Goal: Task Accomplishment & Management: Complete application form

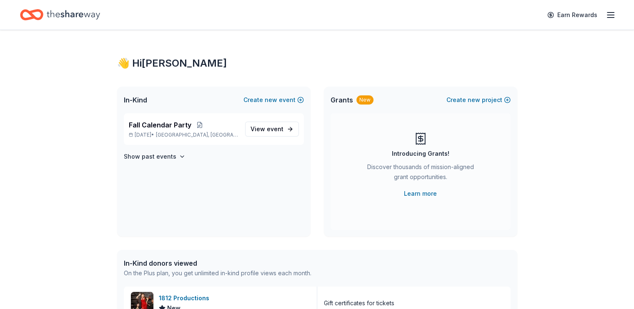
click at [606, 14] on icon "button" at bounding box center [611, 15] width 10 height 10
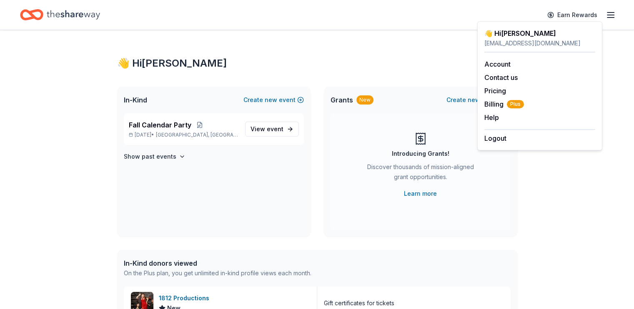
click at [606, 14] on icon "button" at bounding box center [611, 15] width 10 height 10
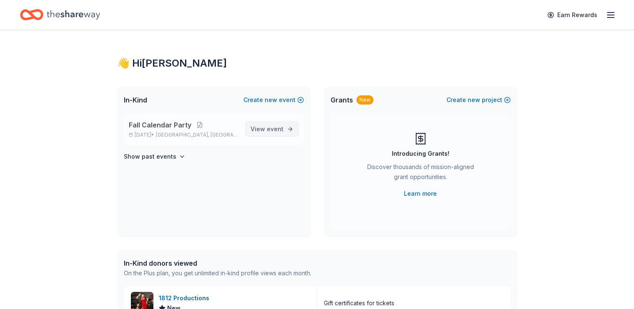
click at [276, 129] on span "event" at bounding box center [275, 129] width 17 height 7
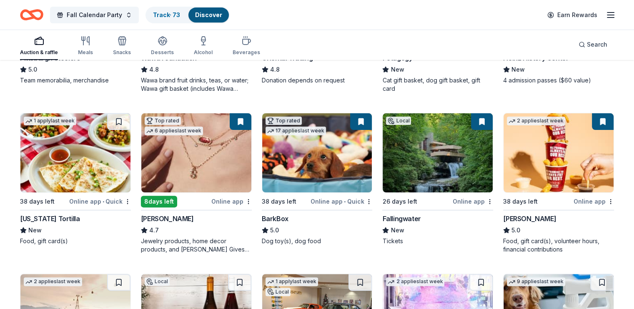
scroll to position [209, 0]
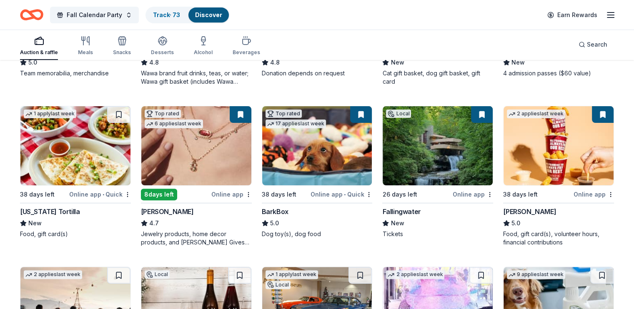
click at [197, 161] on img at bounding box center [196, 145] width 110 height 79
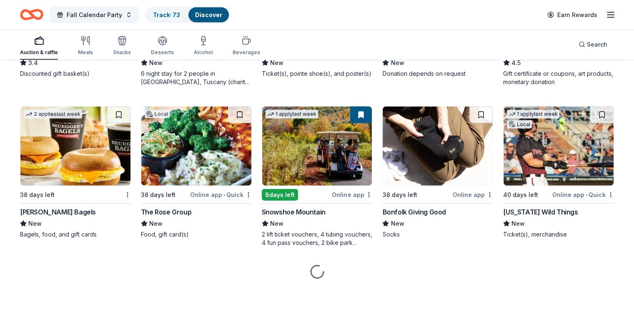
scroll to position [1821, 0]
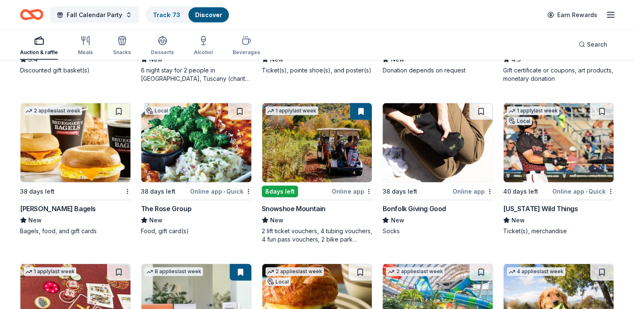
click at [324, 155] on img at bounding box center [317, 142] width 110 height 79
click at [299, 160] on img at bounding box center [317, 142] width 110 height 79
click at [526, 151] on img at bounding box center [559, 142] width 110 height 79
click at [592, 113] on button at bounding box center [603, 111] width 22 height 17
drag, startPoint x: 591, startPoint y: 113, endPoint x: 524, endPoint y: 140, distance: 73.0
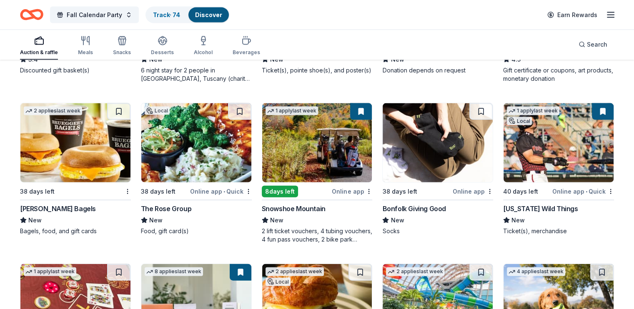
click at [524, 140] on img at bounding box center [559, 142] width 110 height 79
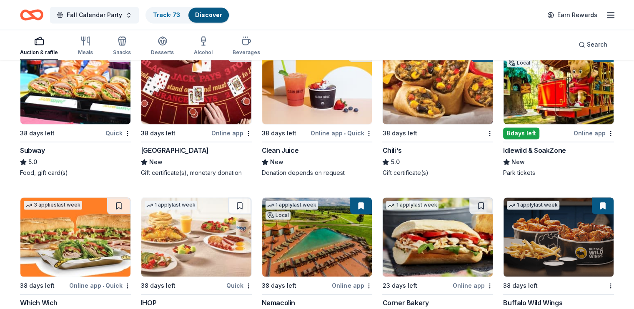
scroll to position [4396, 0]
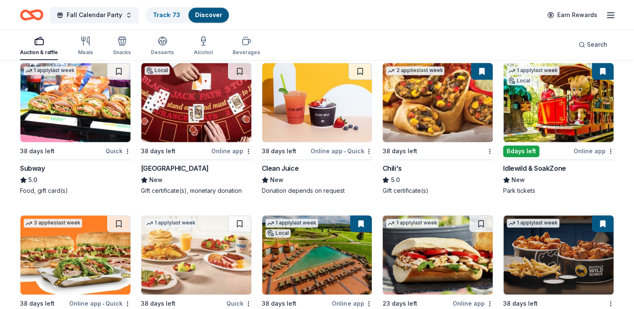
click at [533, 120] on img at bounding box center [559, 102] width 110 height 79
click at [592, 80] on button at bounding box center [603, 71] width 22 height 17
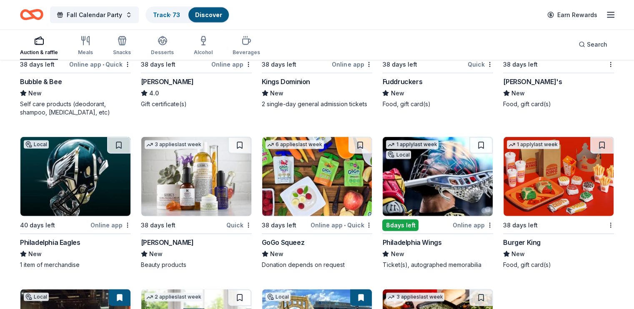
scroll to position [5114, 0]
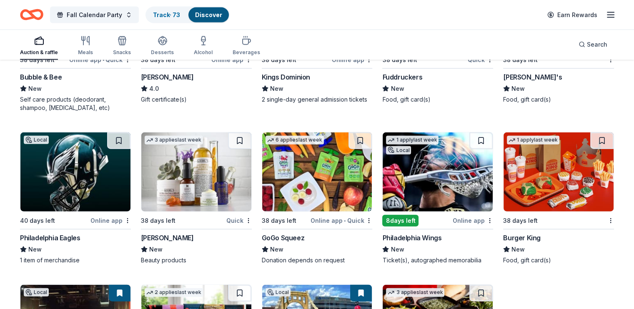
drag, startPoint x: 475, startPoint y: 147, endPoint x: 434, endPoint y: 168, distance: 46.6
click at [434, 168] on img at bounding box center [438, 172] width 110 height 79
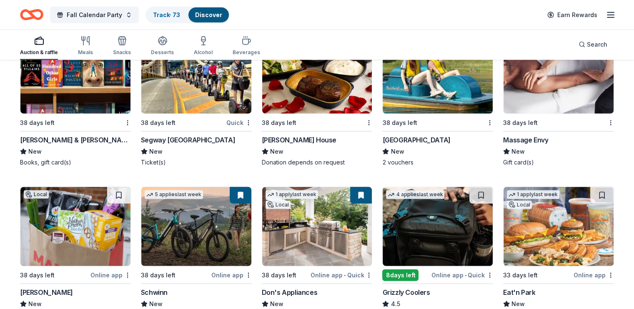
scroll to position [5448, 0]
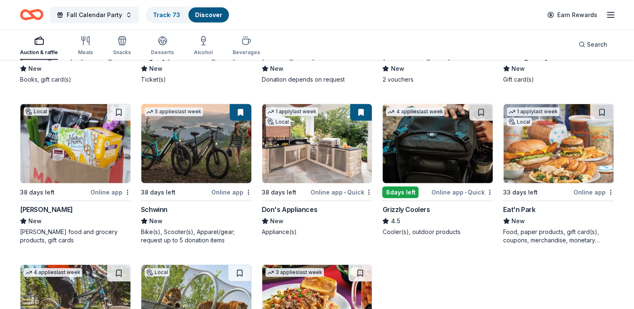
click at [424, 161] on img at bounding box center [438, 143] width 110 height 79
drag, startPoint x: 446, startPoint y: 133, endPoint x: 425, endPoint y: 148, distance: 26.3
click at [425, 148] on img at bounding box center [438, 143] width 110 height 79
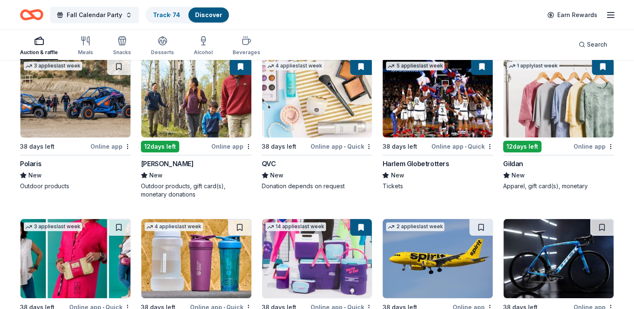
scroll to position [6296, 0]
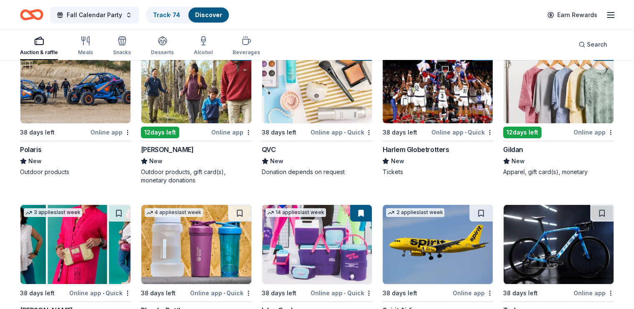
click at [199, 97] on img at bounding box center [196, 83] width 110 height 79
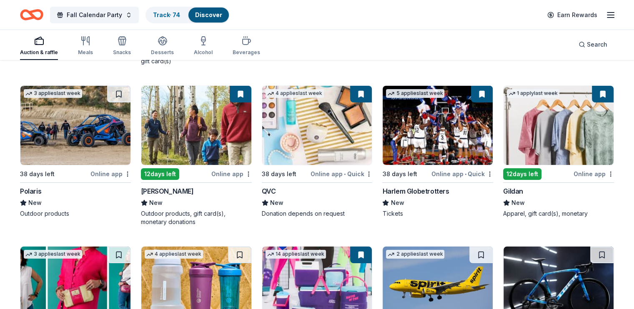
click at [575, 143] on img at bounding box center [559, 125] width 110 height 79
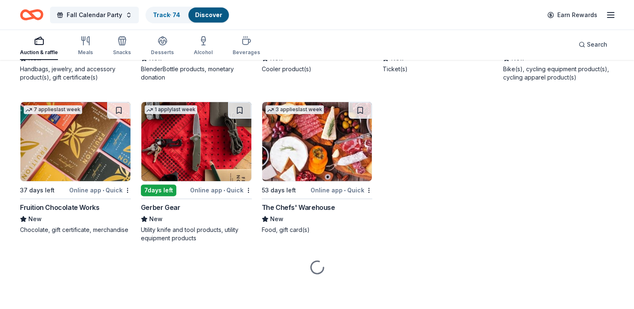
scroll to position [6564, 0]
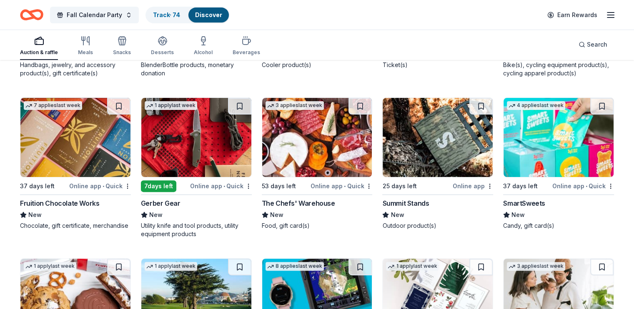
click at [190, 149] on img at bounding box center [196, 137] width 110 height 79
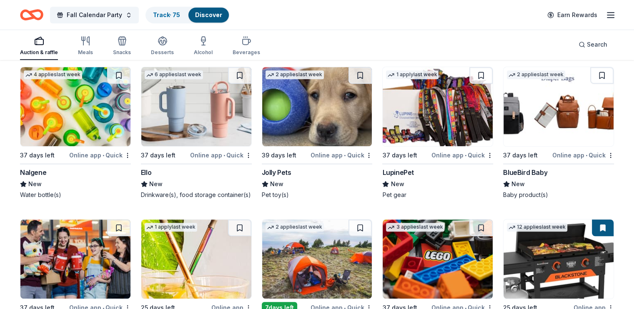
scroll to position [6908, 0]
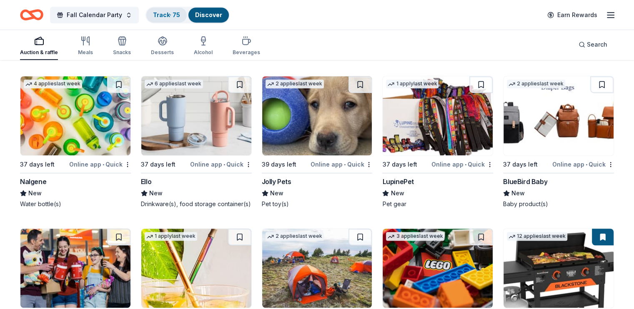
click at [170, 14] on link "Track · 75" at bounding box center [166, 14] width 27 height 7
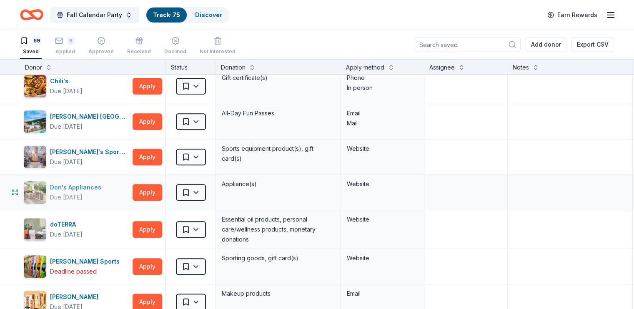
scroll to position [417, 0]
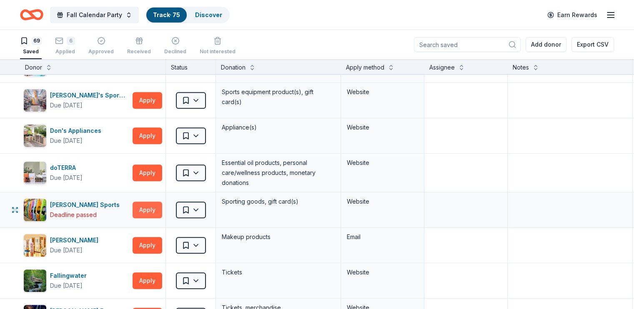
click at [154, 210] on button "Apply" at bounding box center [148, 210] width 30 height 17
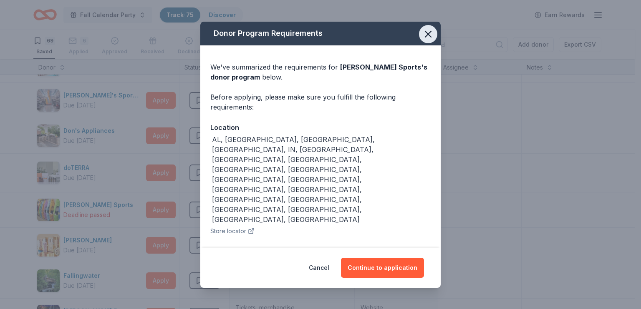
click at [423, 33] on icon "button" at bounding box center [428, 34] width 12 height 12
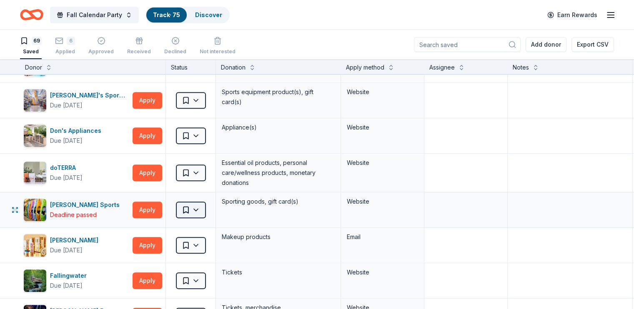
click at [206, 211] on html "Fall Calendar Party Track · 75 Discover Earn Rewards 69 Saved 6 Applied Approve…" at bounding box center [317, 154] width 634 height 309
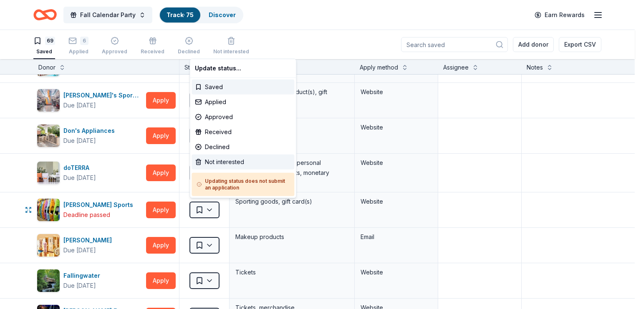
click at [216, 163] on div "Not interested" at bounding box center [242, 162] width 103 height 15
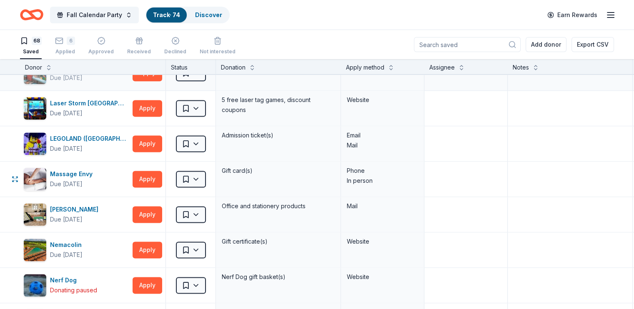
scroll to position [1168, 0]
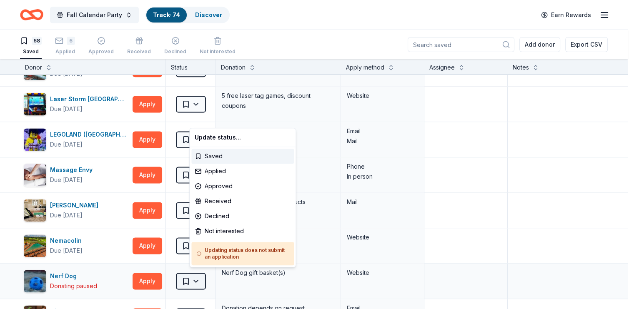
click at [205, 279] on html "Fall Calendar Party Track · 74 Discover Earn Rewards 68 Saved 6 Applied Approve…" at bounding box center [317, 154] width 634 height 309
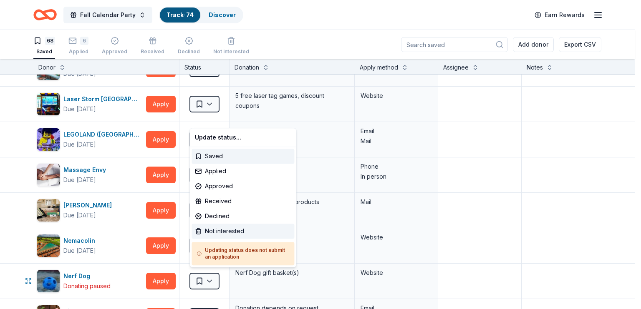
click at [224, 231] on div "Not interested" at bounding box center [242, 231] width 103 height 15
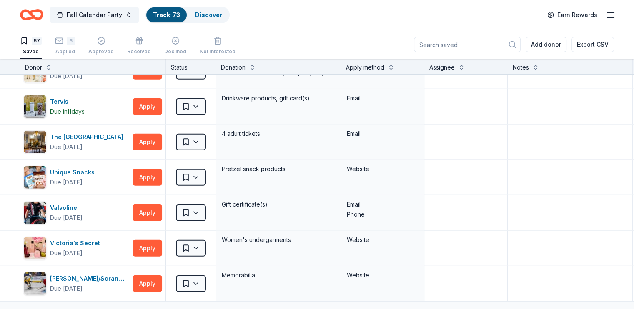
scroll to position [2127, 0]
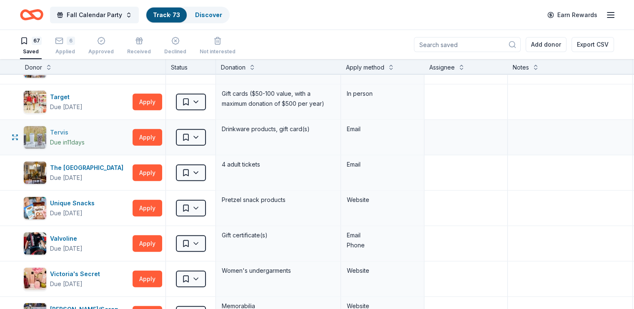
click at [69, 138] on div "Due in 11 days" at bounding box center [67, 143] width 35 height 10
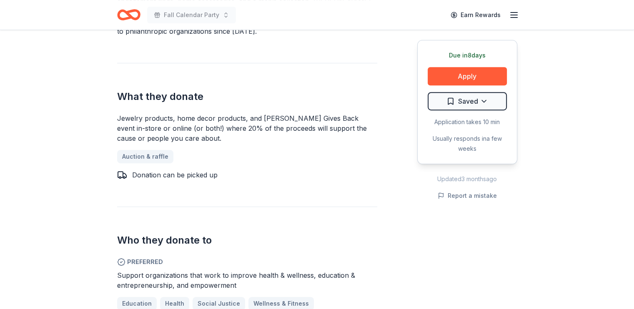
scroll to position [334, 0]
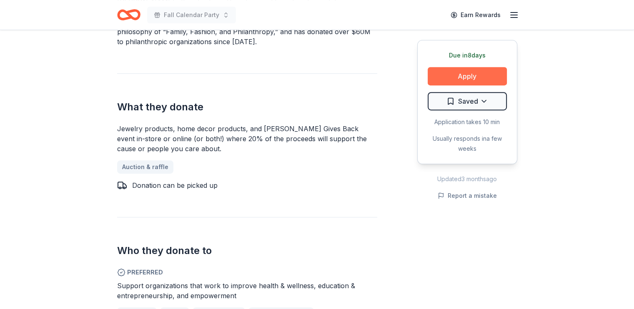
click at [477, 70] on button "Apply" at bounding box center [467, 76] width 79 height 18
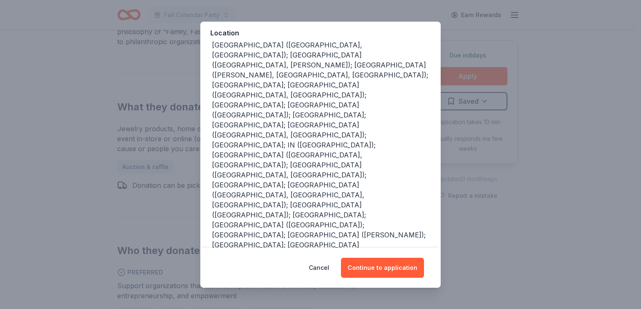
scroll to position [98, 0]
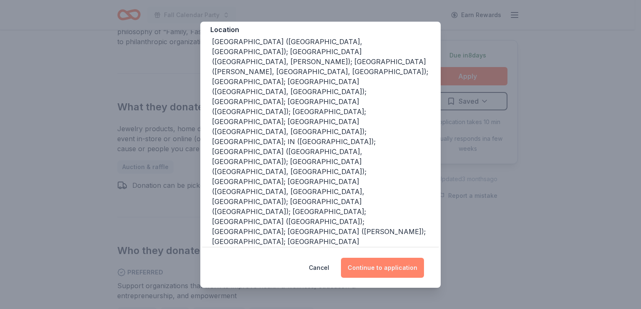
click at [387, 268] on button "Continue to application" at bounding box center [382, 268] width 83 height 20
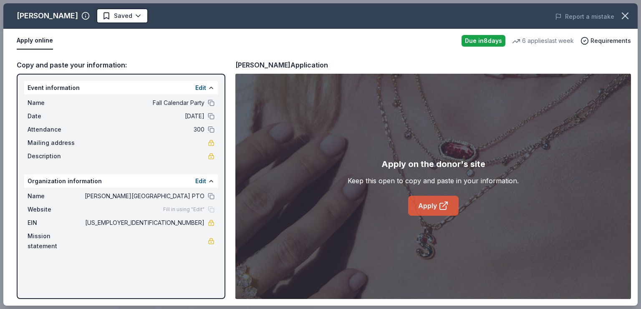
click at [430, 206] on link "Apply" at bounding box center [433, 206] width 50 height 20
click at [433, 203] on link "Apply" at bounding box center [433, 206] width 50 height 20
click at [434, 199] on link "Apply" at bounding box center [433, 206] width 50 height 20
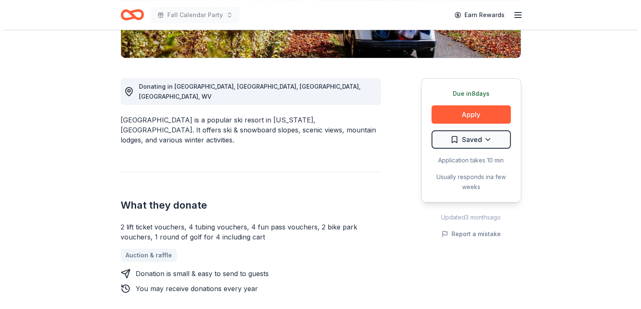
scroll to position [209, 0]
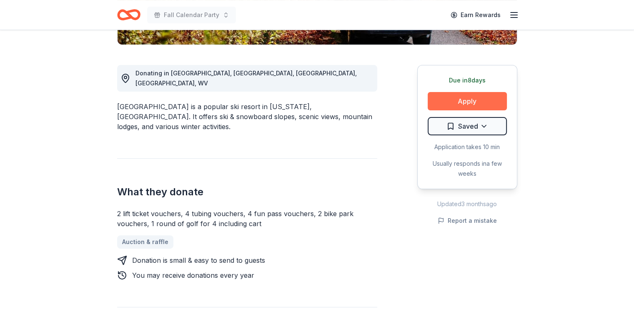
click at [457, 106] on button "Apply" at bounding box center [467, 101] width 79 height 18
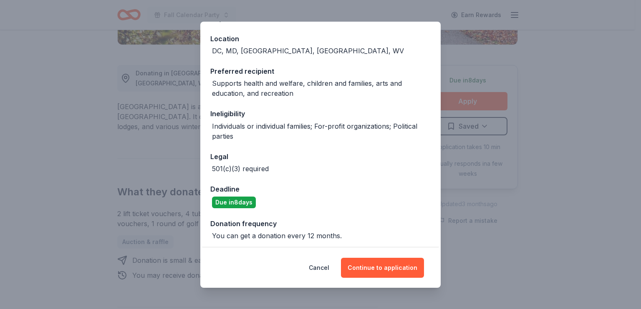
scroll to position [92, 0]
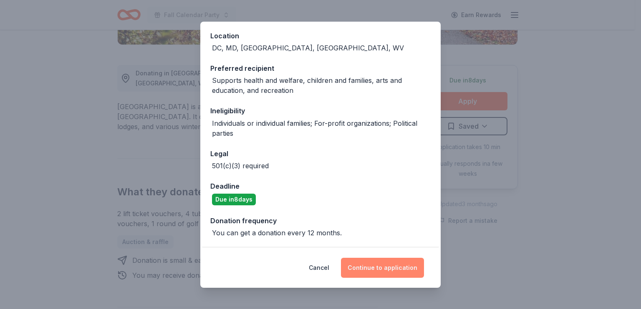
click at [391, 264] on button "Continue to application" at bounding box center [382, 268] width 83 height 20
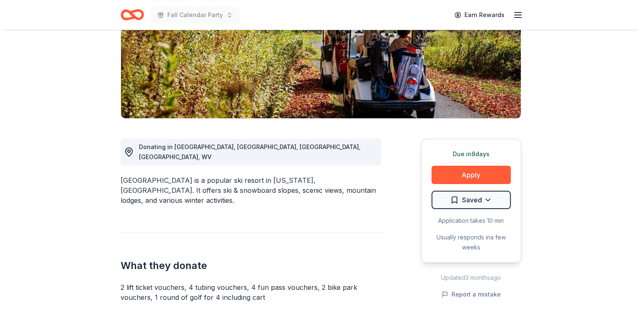
scroll to position [167, 0]
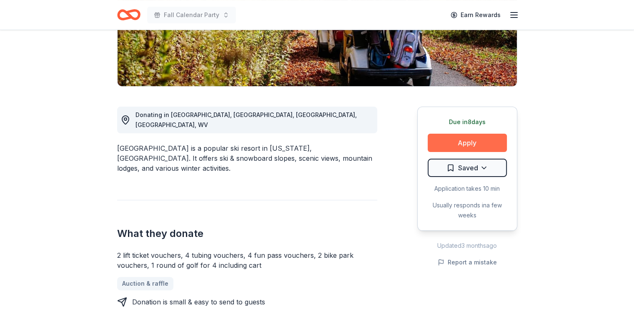
click at [475, 144] on button "Apply" at bounding box center [467, 143] width 79 height 18
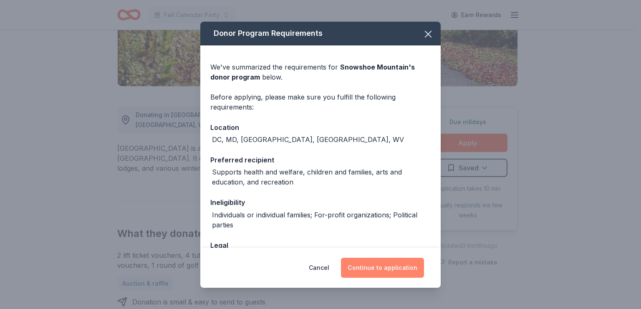
click at [373, 260] on button "Continue to application" at bounding box center [382, 268] width 83 height 20
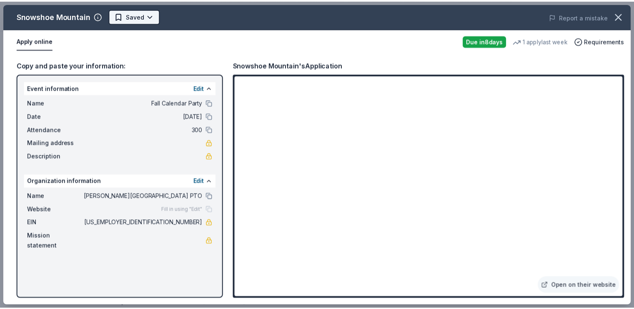
scroll to position [0, 0]
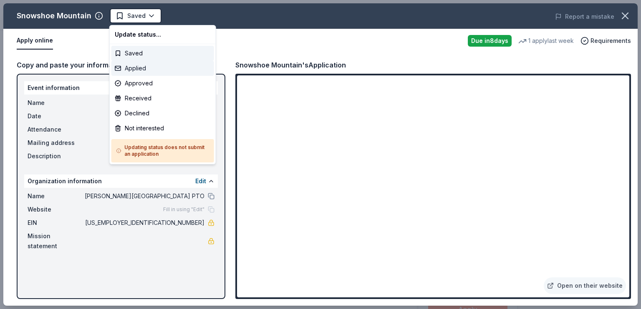
click at [133, 68] on div "Applied" at bounding box center [162, 68] width 103 height 15
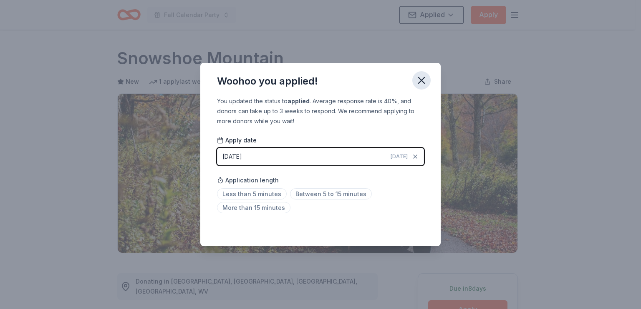
click at [422, 79] on icon "button" at bounding box center [421, 81] width 6 height 6
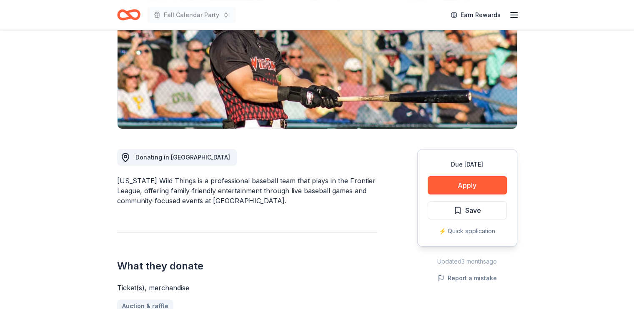
scroll to position [125, 0]
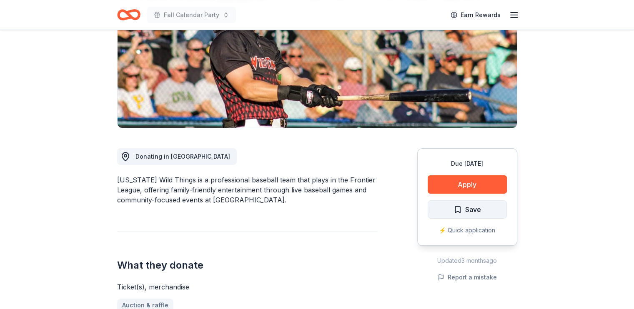
click at [474, 212] on span "Save" at bounding box center [473, 209] width 16 height 11
click at [479, 184] on button "Apply" at bounding box center [467, 185] width 79 height 18
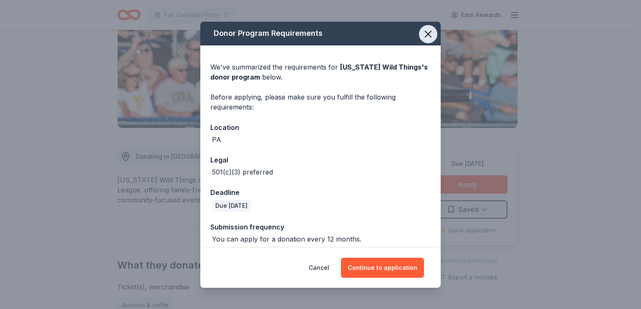
click at [425, 32] on icon "button" at bounding box center [428, 34] width 12 height 12
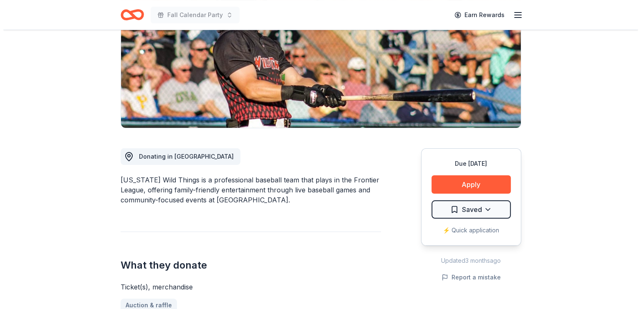
scroll to position [167, 0]
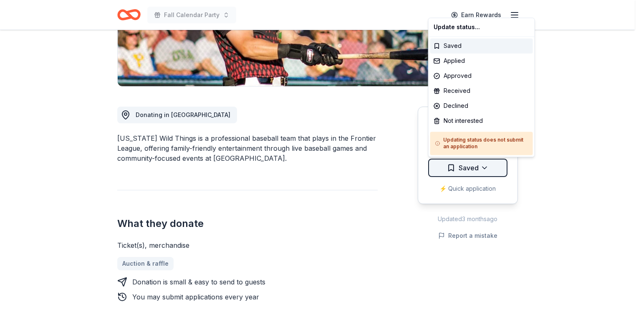
click at [451, 123] on div "Not interested" at bounding box center [481, 120] width 103 height 15
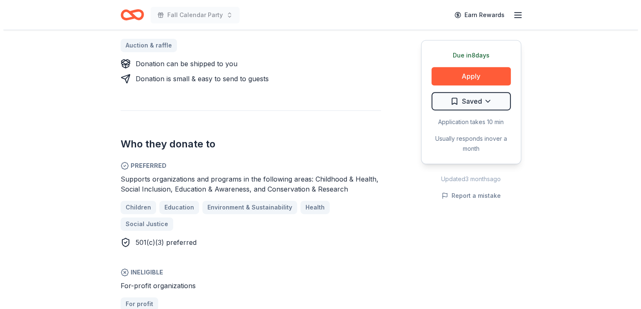
scroll to position [375, 0]
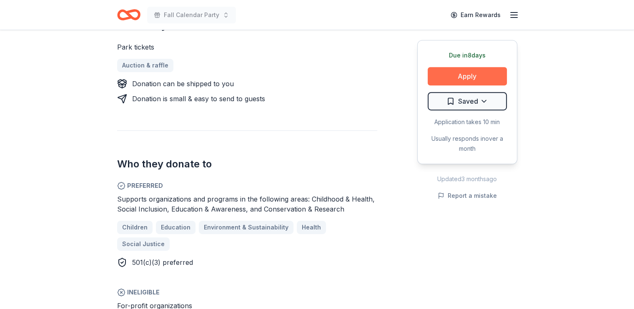
click at [484, 77] on button "Apply" at bounding box center [467, 76] width 79 height 18
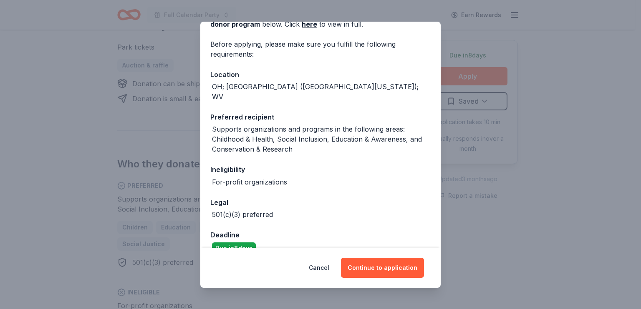
scroll to position [59, 0]
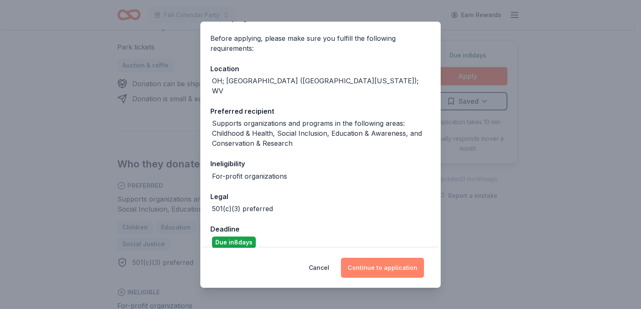
click at [386, 269] on button "Continue to application" at bounding box center [382, 268] width 83 height 20
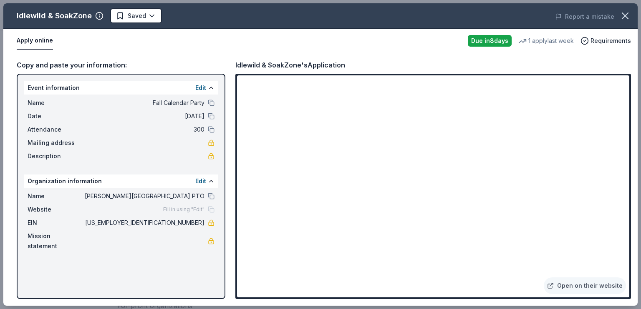
drag, startPoint x: 389, startPoint y: 256, endPoint x: 410, endPoint y: 41, distance: 215.8
click at [410, 41] on div "Apply online" at bounding box center [239, 41] width 444 height 18
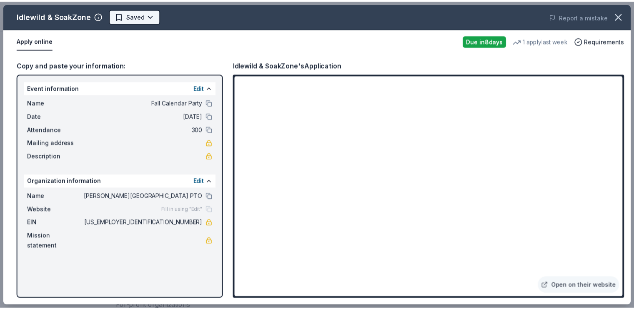
scroll to position [0, 0]
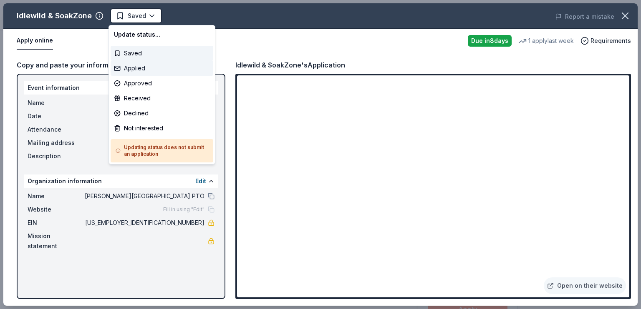
click at [130, 68] on div "Applied" at bounding box center [162, 68] width 103 height 15
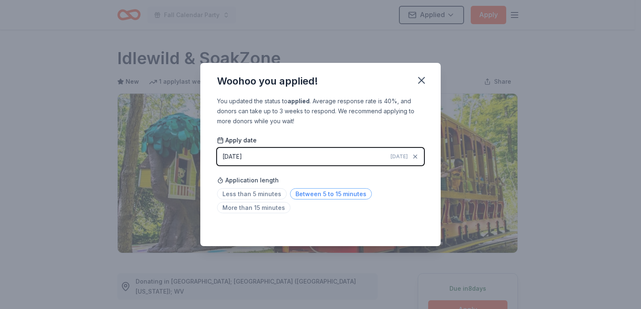
click at [347, 194] on span "Between 5 to 15 minutes" at bounding box center [331, 194] width 82 height 11
click at [332, 196] on span "Between 5 to 15 minutes" at bounding box center [331, 194] width 82 height 11
click at [417, 84] on icon "button" at bounding box center [421, 81] width 12 height 12
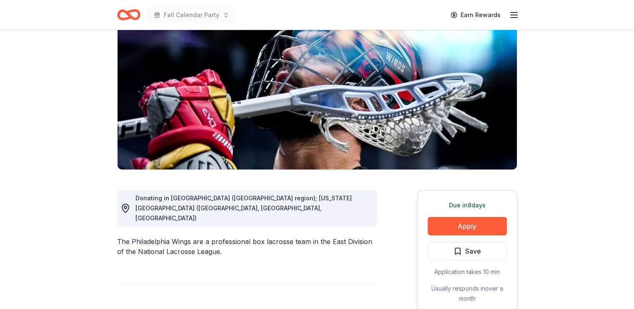
scroll to position [125, 0]
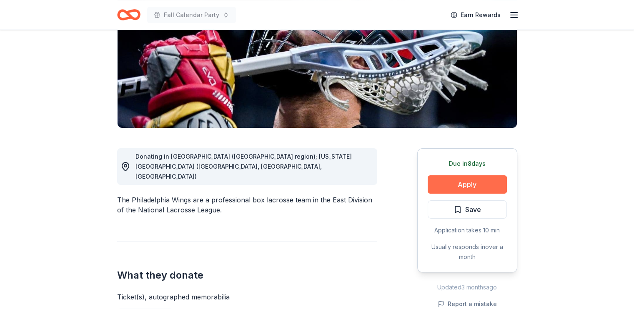
click at [461, 189] on button "Apply" at bounding box center [467, 185] width 79 height 18
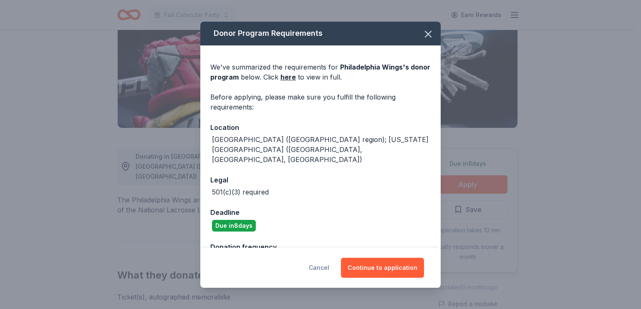
click at [325, 268] on button "Cancel" at bounding box center [319, 268] width 20 height 20
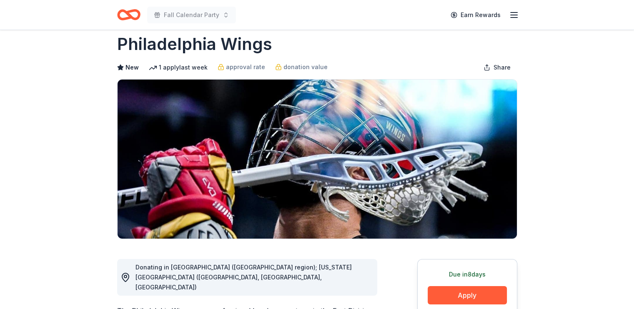
scroll to position [0, 0]
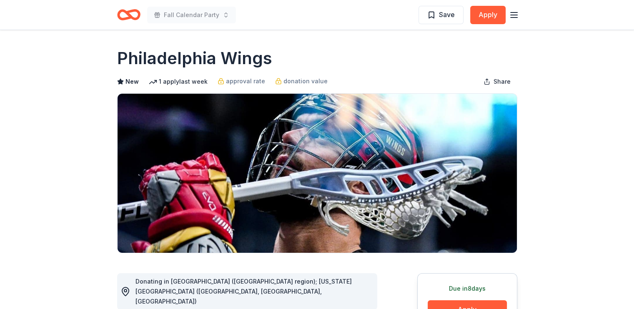
drag, startPoint x: 448, startPoint y: 17, endPoint x: 466, endPoint y: 75, distance: 60.2
click at [441, 21] on button "Save" at bounding box center [441, 15] width 45 height 18
click at [451, 18] on html "Fall Calendar Party Saved Apply Due in 8 days Share Philadelphia Wings New 1 ap…" at bounding box center [317, 154] width 634 height 309
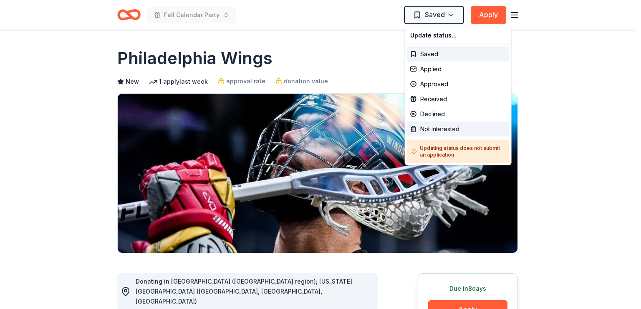
click at [440, 128] on div "Not interested" at bounding box center [458, 129] width 103 height 15
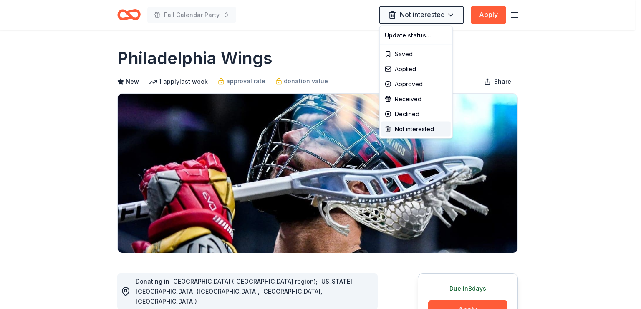
click at [484, 47] on html "Fall Calendar Party Not interested Apply Due in 8 days Share Philadelphia Wings…" at bounding box center [320, 154] width 641 height 309
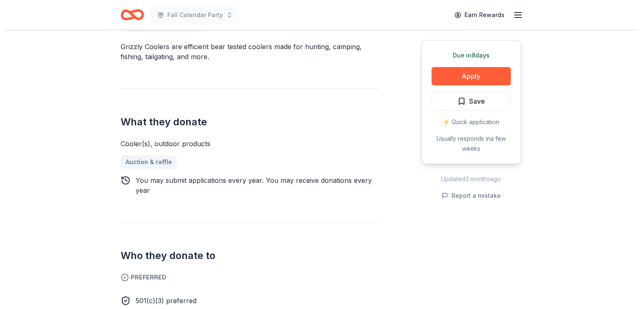
scroll to position [209, 0]
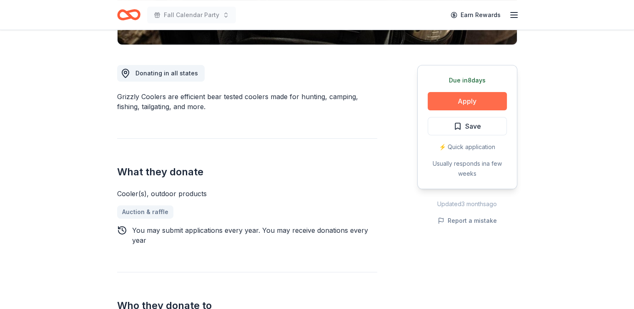
click at [475, 101] on button "Apply" at bounding box center [467, 101] width 79 height 18
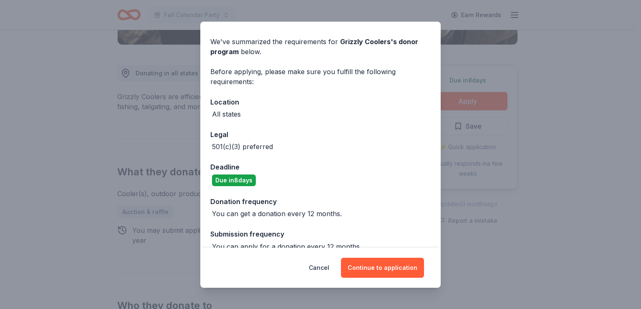
scroll to position [39, 0]
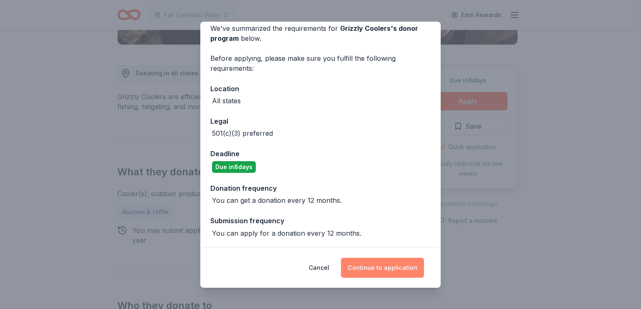
click at [375, 268] on button "Continue to application" at bounding box center [382, 268] width 83 height 20
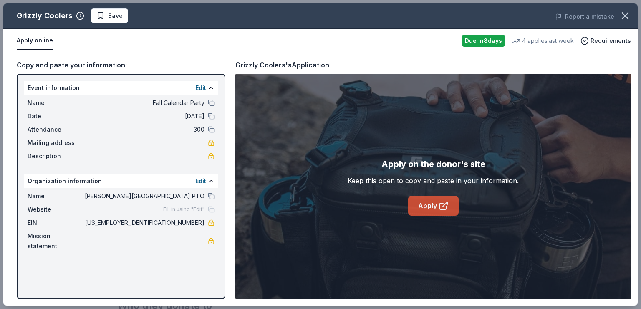
click at [426, 210] on link "Apply" at bounding box center [433, 206] width 50 height 20
click at [422, 202] on link "Apply" at bounding box center [433, 206] width 50 height 20
click at [105, 15] on span "Save" at bounding box center [109, 16] width 26 height 10
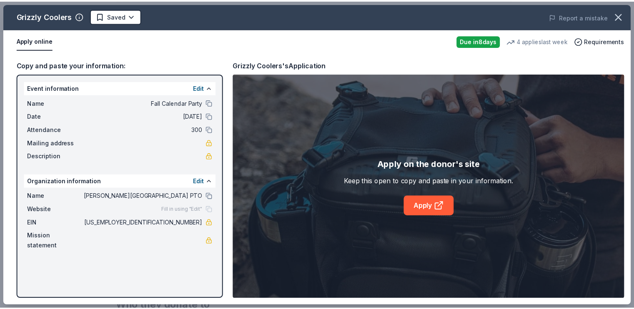
scroll to position [0, 0]
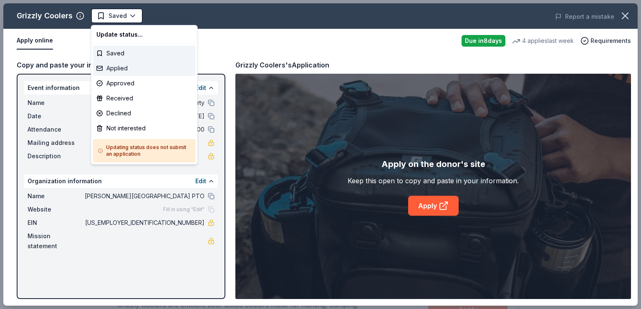
click at [120, 68] on div "Applied" at bounding box center [144, 68] width 103 height 15
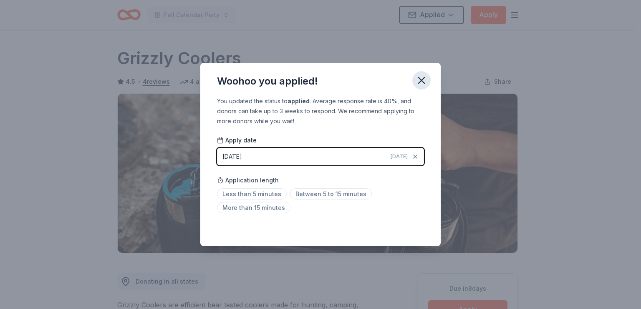
click at [424, 79] on icon "button" at bounding box center [421, 81] width 12 height 12
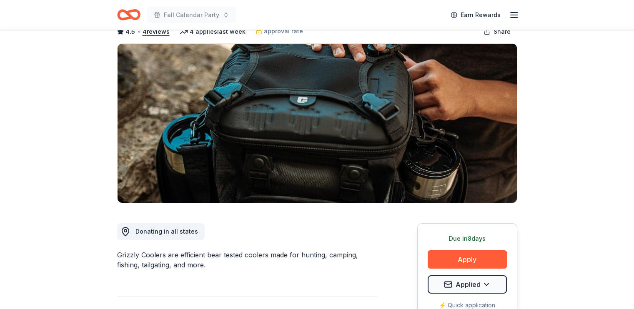
scroll to position [83, 0]
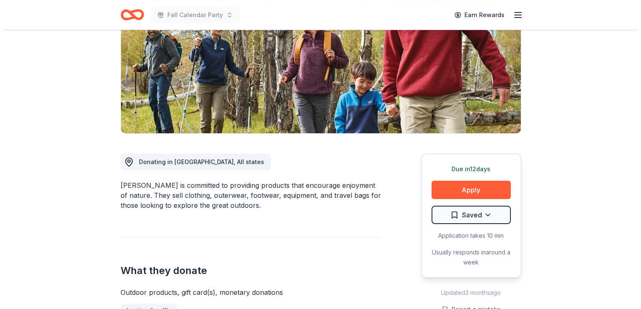
scroll to position [125, 0]
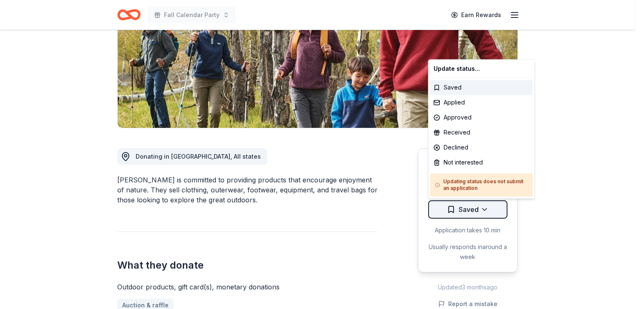
click at [484, 184] on html "Fall Calendar Party Earn Rewards Due [DATE] Share L.L.Bean New • 1 reviews appr…" at bounding box center [320, 29] width 641 height 309
click at [448, 101] on div "Applied" at bounding box center [481, 102] width 103 height 15
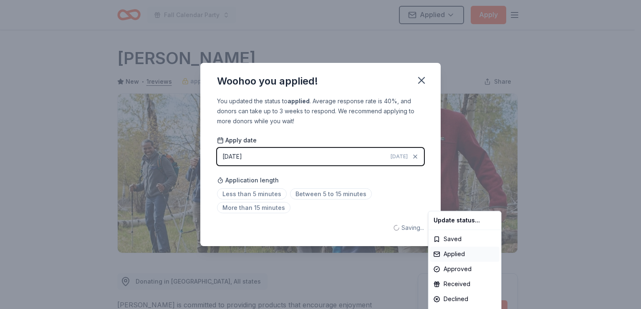
scroll to position [0, 0]
click at [407, 198] on html "Fall Calendar Party Applied Apply Due in 12 days Share L.L.Bean New • 1 reviews…" at bounding box center [320, 154] width 641 height 309
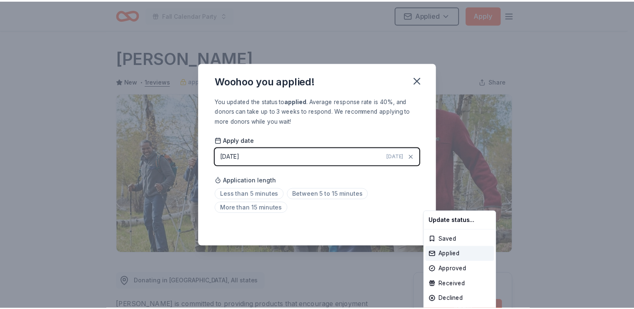
scroll to position [180, 0]
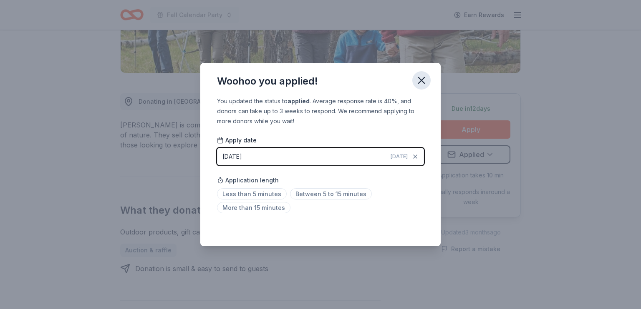
click at [419, 82] on icon "button" at bounding box center [421, 81] width 6 height 6
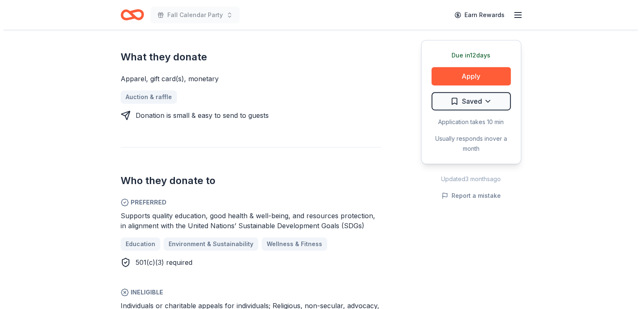
scroll to position [375, 0]
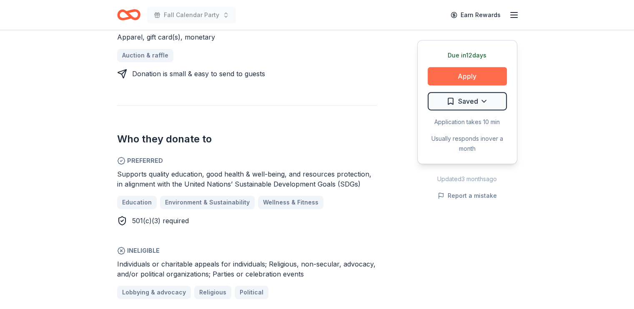
click at [483, 75] on button "Apply" at bounding box center [467, 76] width 79 height 18
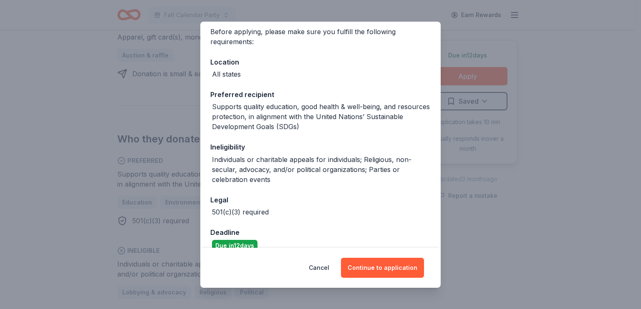
scroll to position [79, 0]
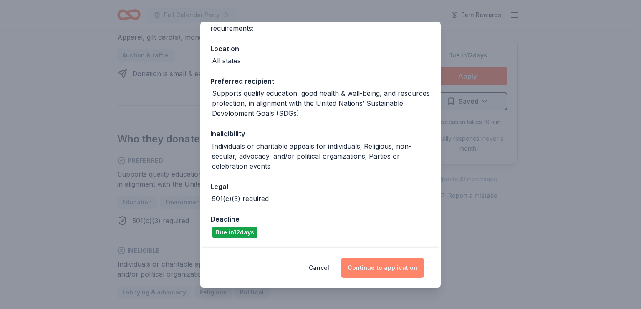
click at [404, 267] on button "Continue to application" at bounding box center [382, 268] width 83 height 20
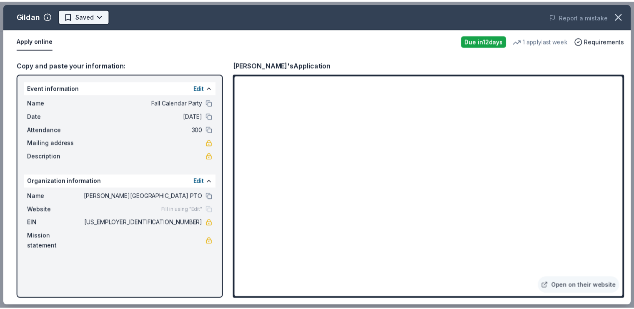
scroll to position [0, 0]
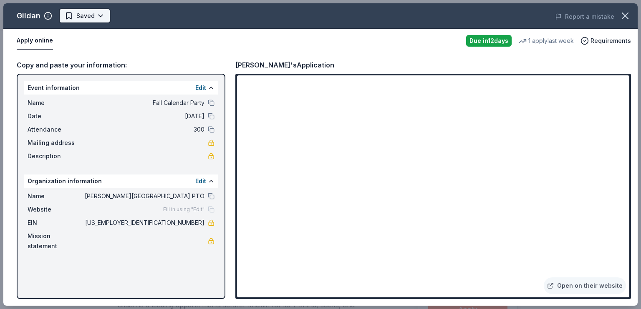
click at [79, 12] on html "Fall Calendar Party Earn Rewards Due in 12 days Share Gildan New 1 apply last w…" at bounding box center [320, 154] width 641 height 309
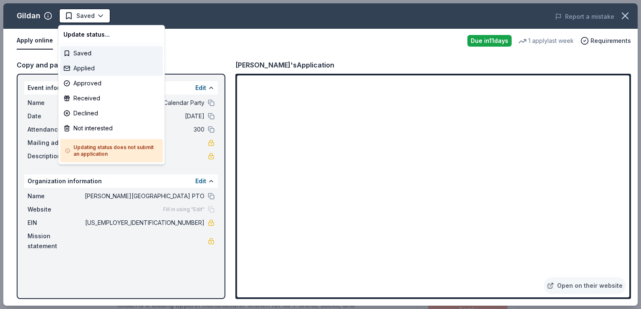
click at [79, 65] on div "Applied" at bounding box center [111, 68] width 103 height 15
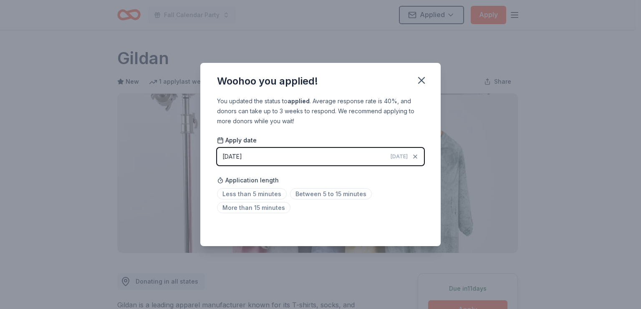
click at [422, 229] on div "Saved" at bounding box center [320, 228] width 207 height 10
click at [421, 80] on icon "button" at bounding box center [421, 81] width 6 height 6
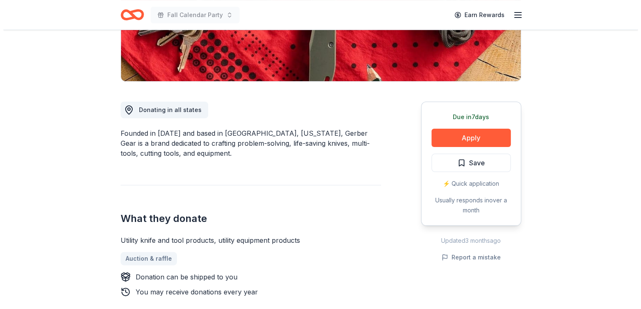
scroll to position [167, 0]
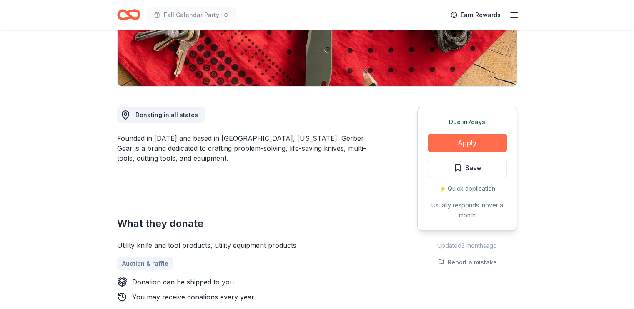
click at [465, 143] on button "Apply" at bounding box center [467, 143] width 79 height 18
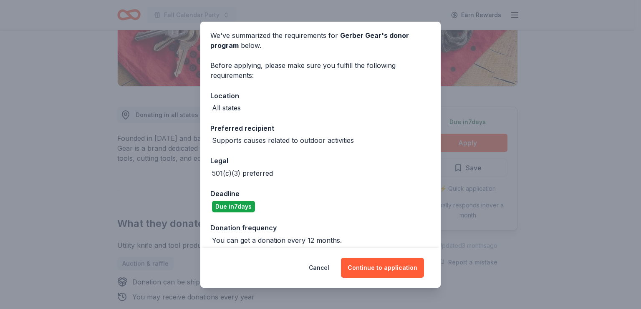
scroll to position [39, 0]
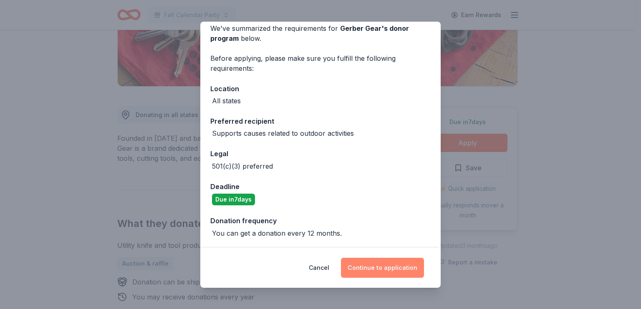
click at [373, 269] on button "Continue to application" at bounding box center [382, 268] width 83 height 20
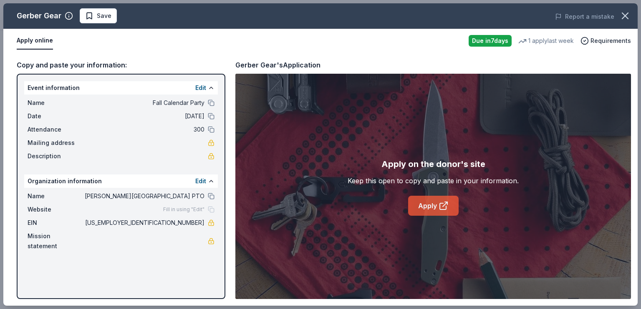
click at [434, 211] on link "Apply" at bounding box center [433, 206] width 50 height 20
click at [94, 15] on span "Save" at bounding box center [98, 16] width 26 height 10
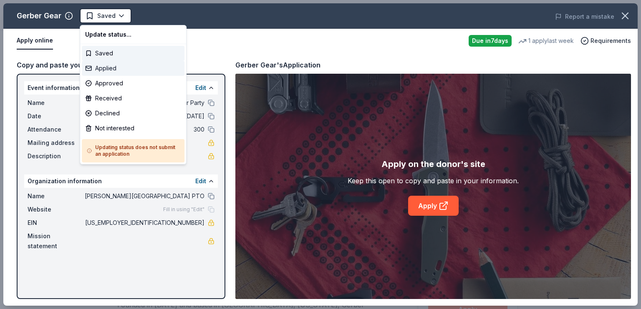
click at [99, 68] on div "Applied" at bounding box center [133, 68] width 103 height 15
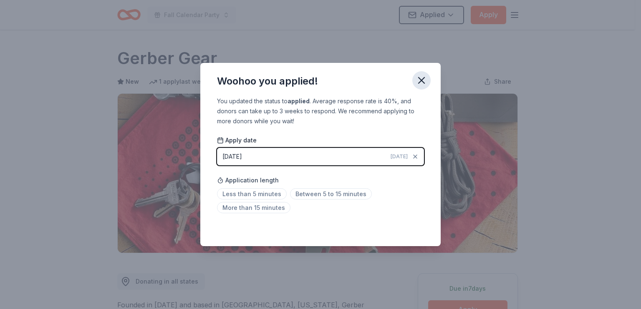
click at [420, 82] on icon "button" at bounding box center [421, 81] width 6 height 6
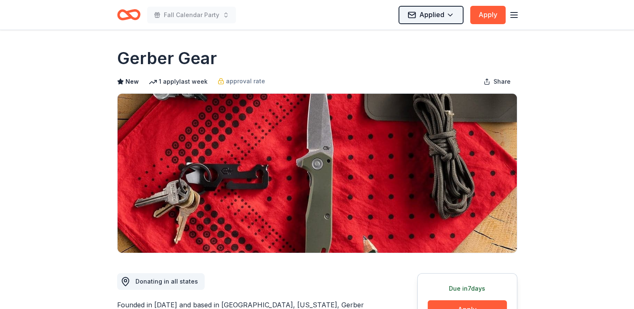
click at [452, 18] on html "Fall Calendar Party Applied Apply Due in 7 days Share Gerber Gear New 1 apply l…" at bounding box center [317, 154] width 634 height 309
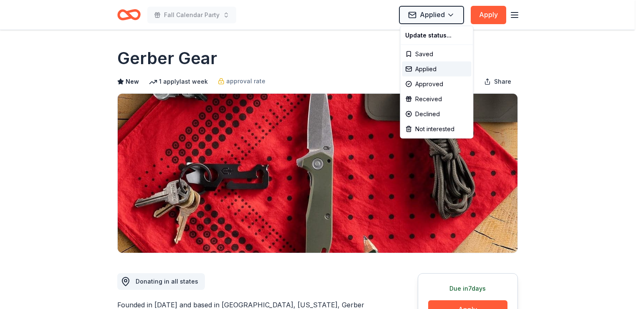
click at [303, 59] on html "Fall Calendar Party Applied Apply Due in 7 days Share Gerber Gear New 1 apply l…" at bounding box center [320, 154] width 641 height 309
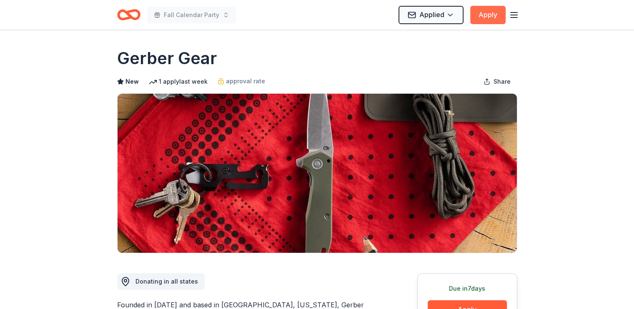
click at [495, 16] on button "Apply" at bounding box center [487, 15] width 35 height 18
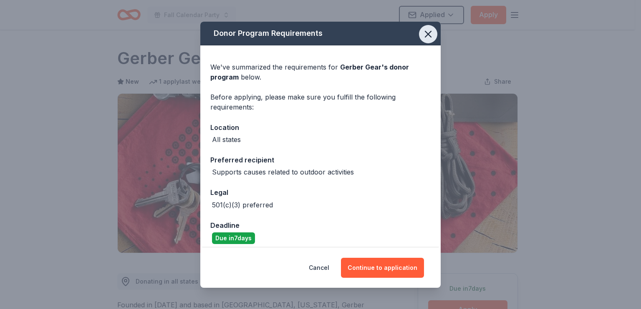
click at [425, 37] on icon "button" at bounding box center [428, 34] width 12 height 12
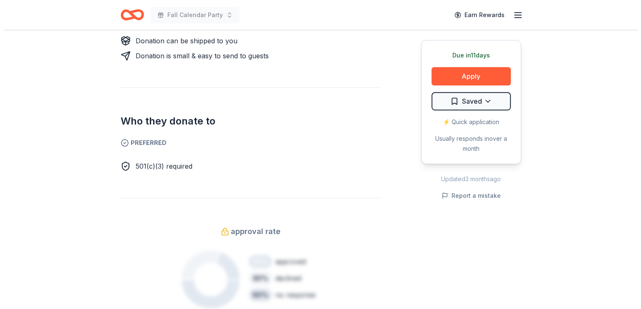
scroll to position [417, 0]
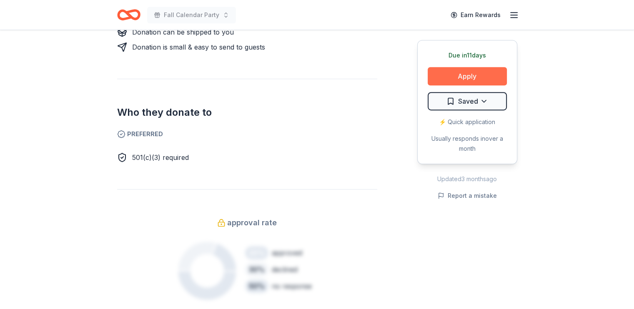
click at [452, 79] on button "Apply" at bounding box center [467, 76] width 79 height 18
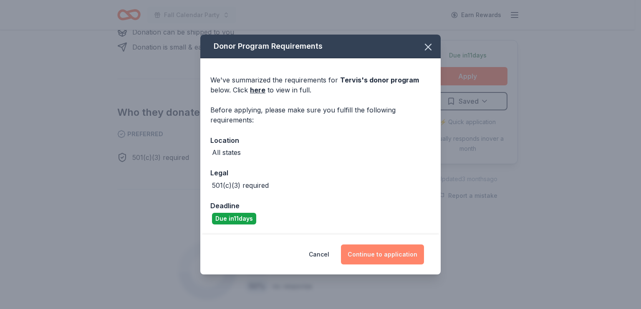
click at [376, 256] on button "Continue to application" at bounding box center [382, 255] width 83 height 20
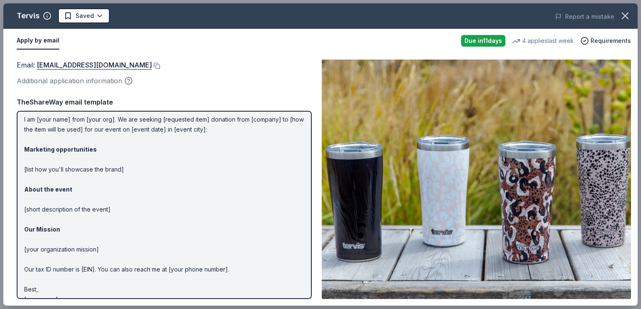
scroll to position [36, 0]
